Goal: Task Accomplishment & Management: Complete application form

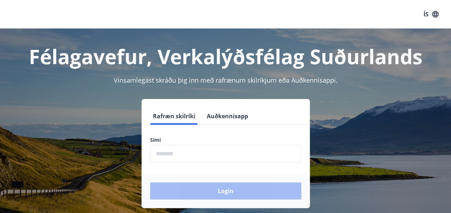
click at [217, 147] on input "phone" at bounding box center [225, 153] width 151 height 17
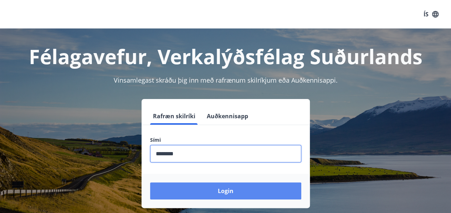
type input "********"
click at [230, 193] on button "Login" at bounding box center [225, 191] width 151 height 17
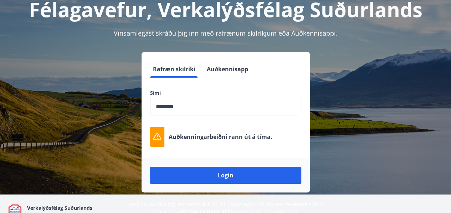
scroll to position [47, 0]
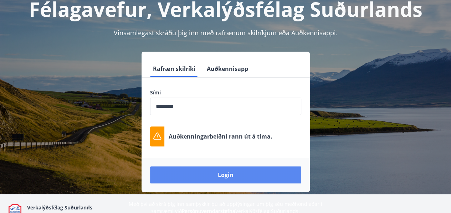
click at [259, 174] on button "Login" at bounding box center [225, 175] width 151 height 17
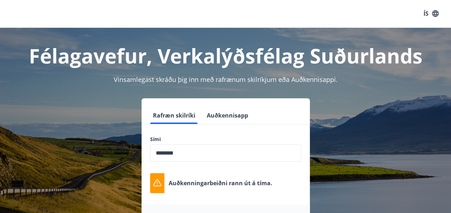
scroll to position [0, 0]
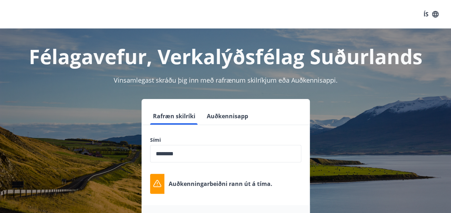
click at [240, 116] on button "Auðkennisapp" at bounding box center [227, 116] width 47 height 17
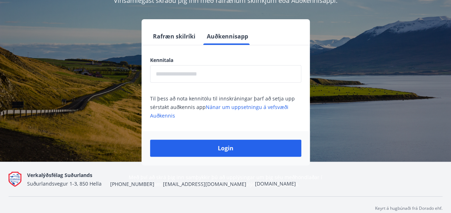
scroll to position [83, 0]
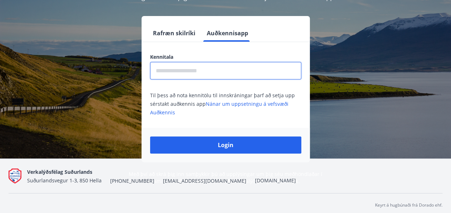
click at [241, 70] on input "text" at bounding box center [225, 70] width 151 height 17
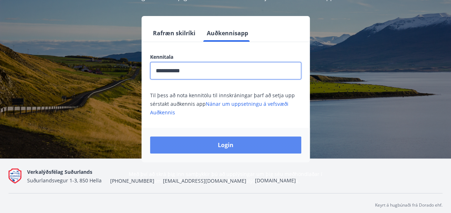
type input "**********"
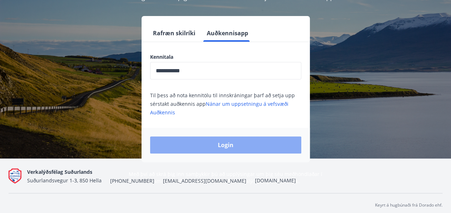
click at [242, 144] on button "Login" at bounding box center [225, 145] width 151 height 17
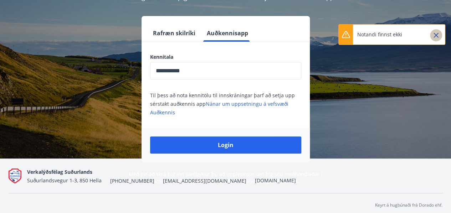
click at [434, 33] on icon "Close" at bounding box center [436, 35] width 9 height 9
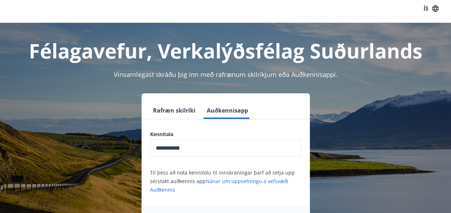
scroll to position [0, 0]
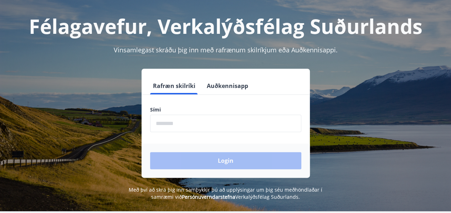
scroll to position [16, 0]
